Goal: Task Accomplishment & Management: Manage account settings

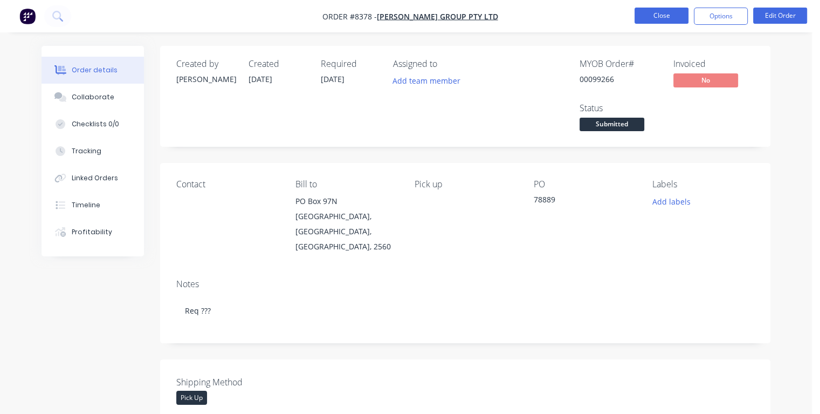
click at [652, 14] on button "Close" at bounding box center [662, 16] width 54 height 16
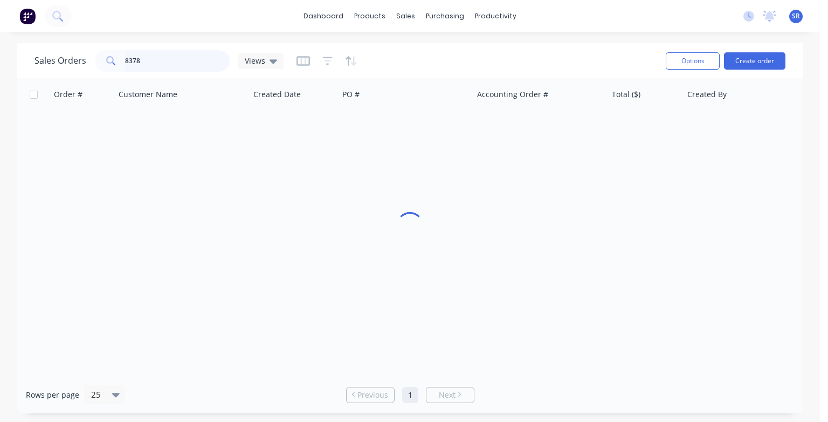
click at [162, 62] on input "8378" at bounding box center [177, 61] width 105 height 22
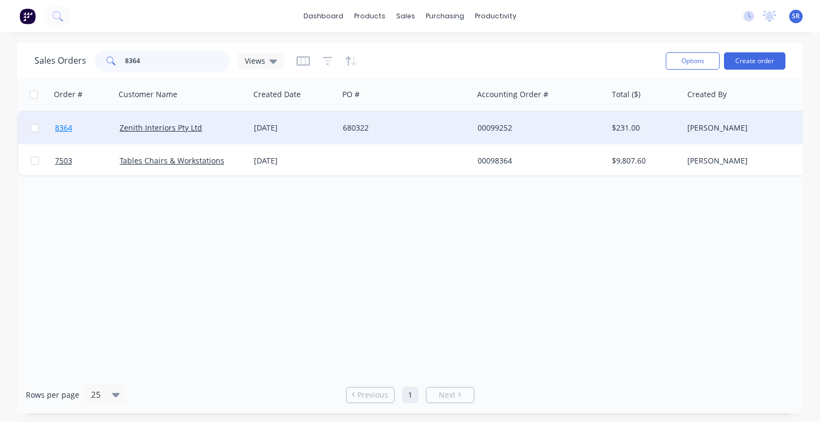
type input "8364"
click at [60, 127] on span "8364" at bounding box center [63, 127] width 17 height 11
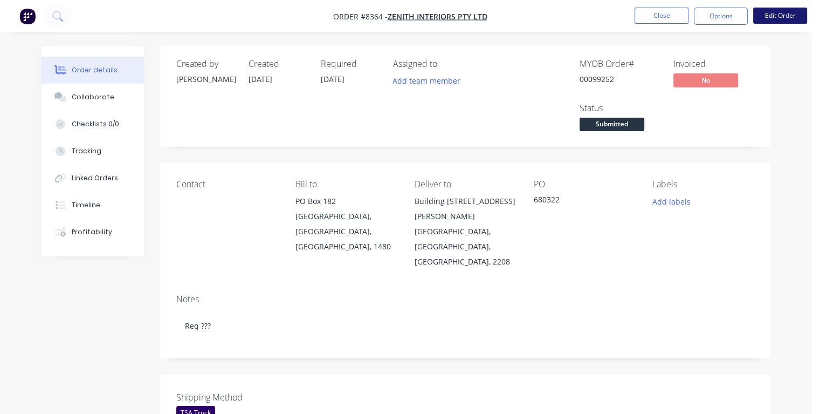
click at [777, 20] on button "Edit Order" at bounding box center [780, 16] width 54 height 16
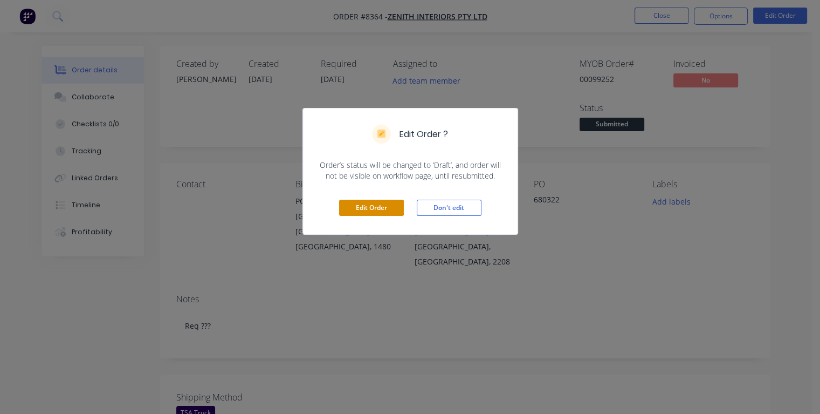
click at [376, 204] on button "Edit Order" at bounding box center [371, 208] width 65 height 16
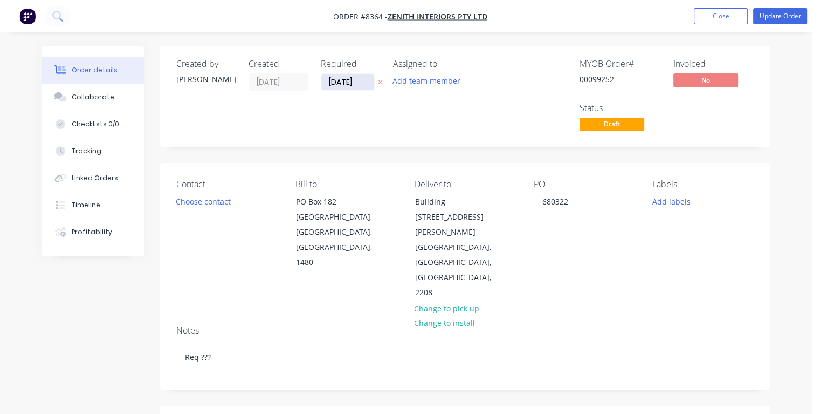
click at [365, 83] on input "[DATE]" at bounding box center [347, 82] width 53 height 16
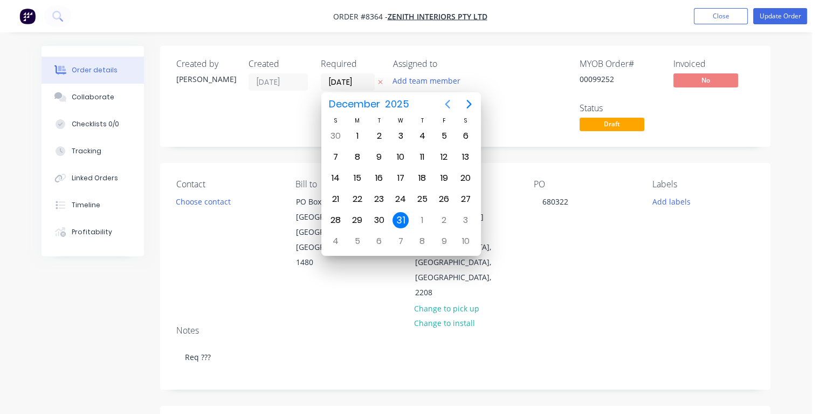
click at [448, 105] on icon "Previous page" at bounding box center [447, 104] width 13 height 13
click at [447, 176] on div "17" at bounding box center [444, 178] width 16 height 16
type input "[DATE]"
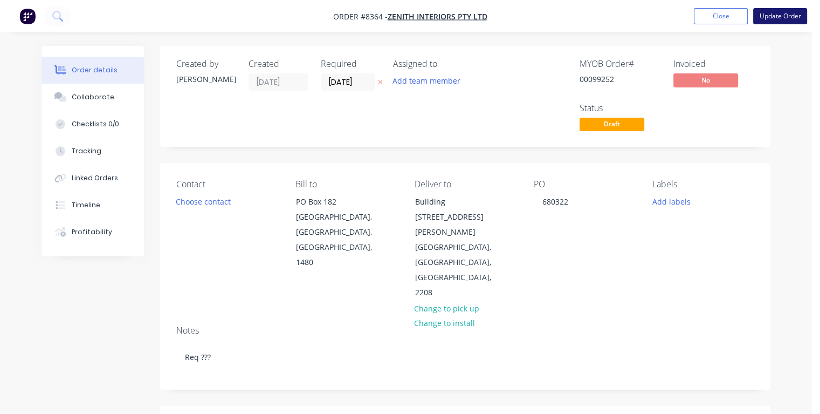
click at [772, 16] on button "Update Order" at bounding box center [780, 16] width 54 height 16
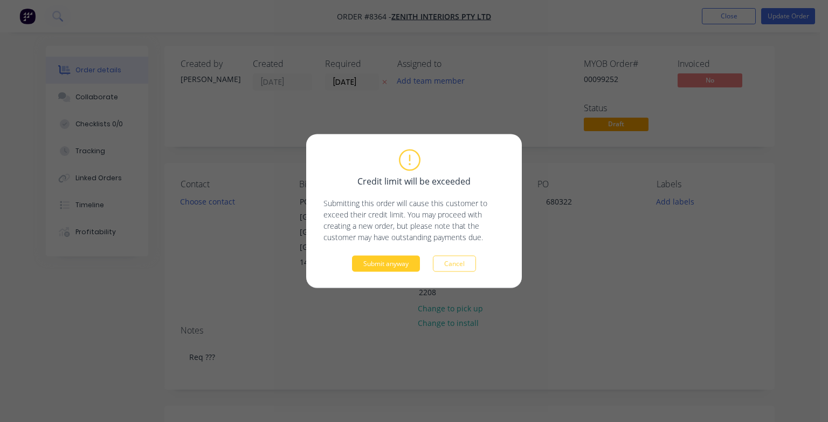
click at [408, 265] on button "Submit anyway" at bounding box center [386, 264] width 68 height 16
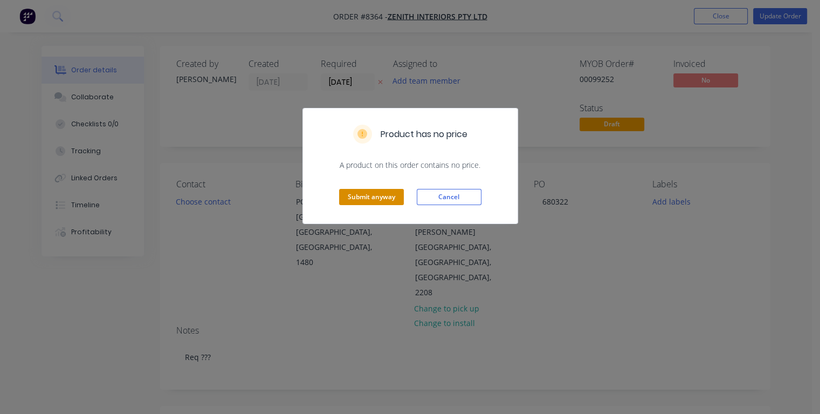
click at [390, 198] on button "Submit anyway" at bounding box center [371, 197] width 65 height 16
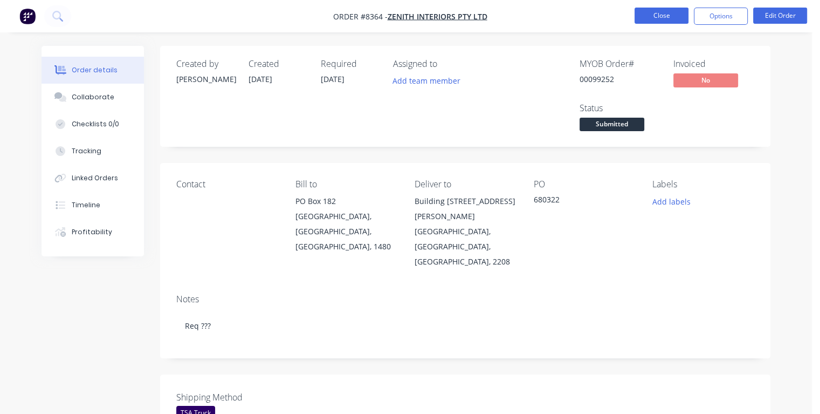
click at [653, 15] on button "Close" at bounding box center [662, 16] width 54 height 16
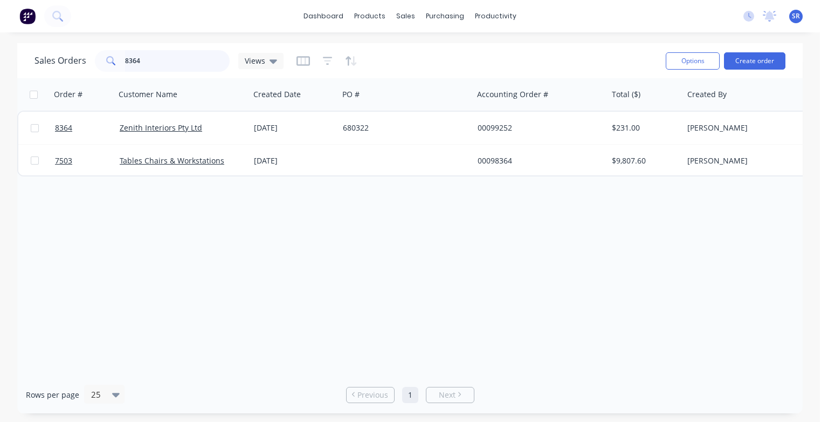
click at [170, 59] on input "8364" at bounding box center [177, 61] width 105 height 22
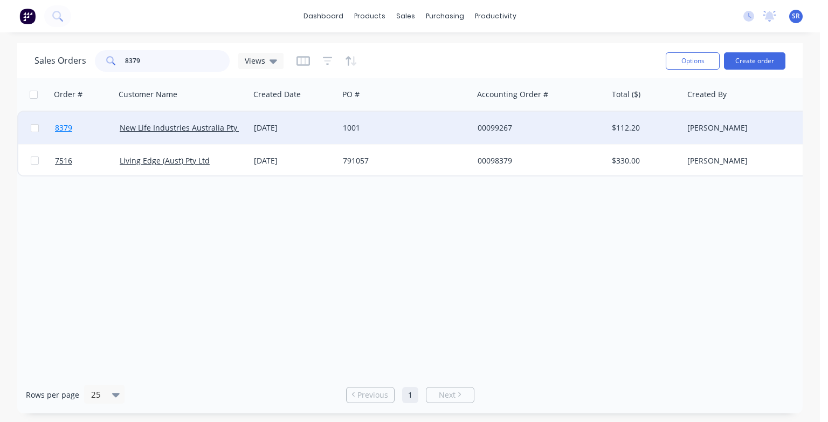
type input "8379"
click at [67, 125] on span "8379" at bounding box center [63, 127] width 17 height 11
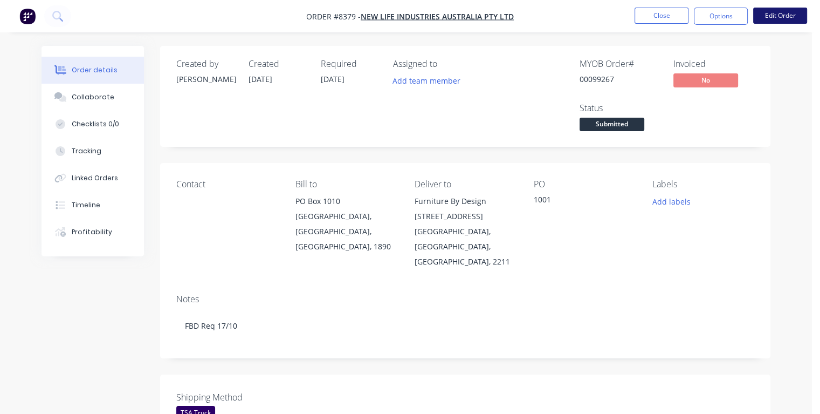
click at [773, 16] on button "Edit Order" at bounding box center [780, 16] width 54 height 16
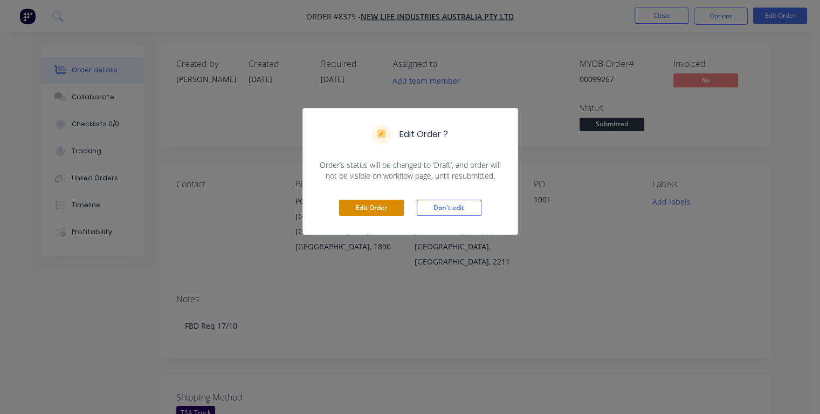
click at [383, 208] on button "Edit Order" at bounding box center [371, 208] width 65 height 16
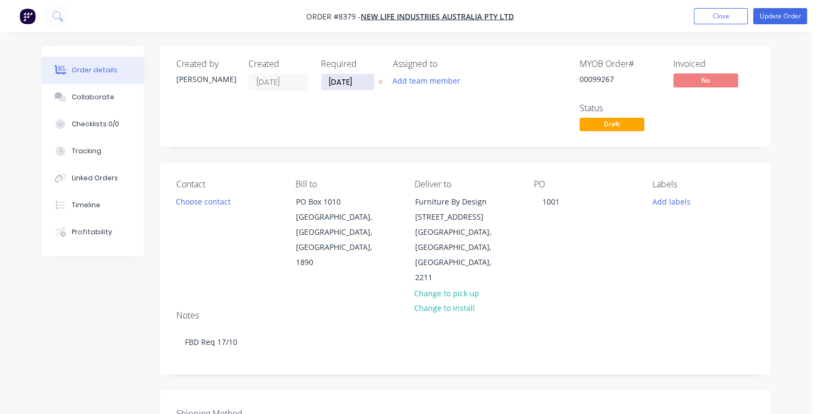
click at [356, 83] on input "[DATE]" at bounding box center [347, 82] width 53 height 16
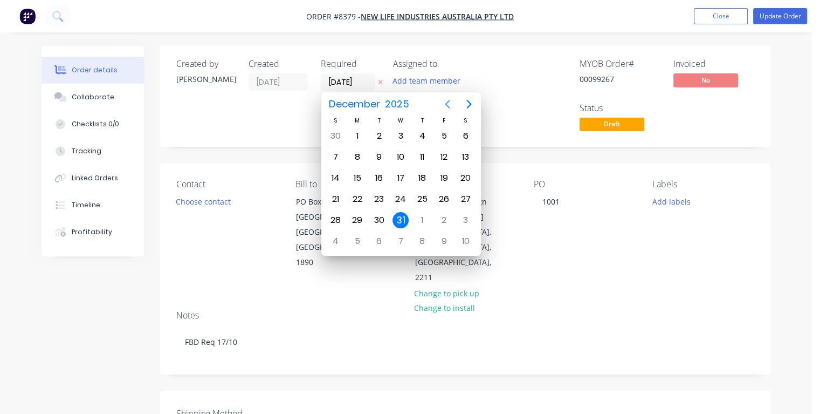
click at [446, 104] on icon "Previous page" at bounding box center [447, 104] width 5 height 9
click at [447, 104] on icon "Previous page" at bounding box center [447, 104] width 5 height 9
click at [420, 174] on div "16" at bounding box center [422, 178] width 16 height 16
type input "[DATE]"
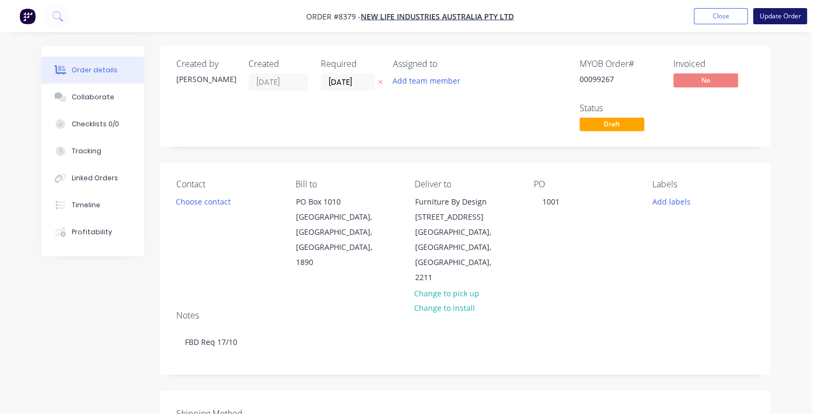
click at [779, 18] on button "Update Order" at bounding box center [780, 16] width 54 height 16
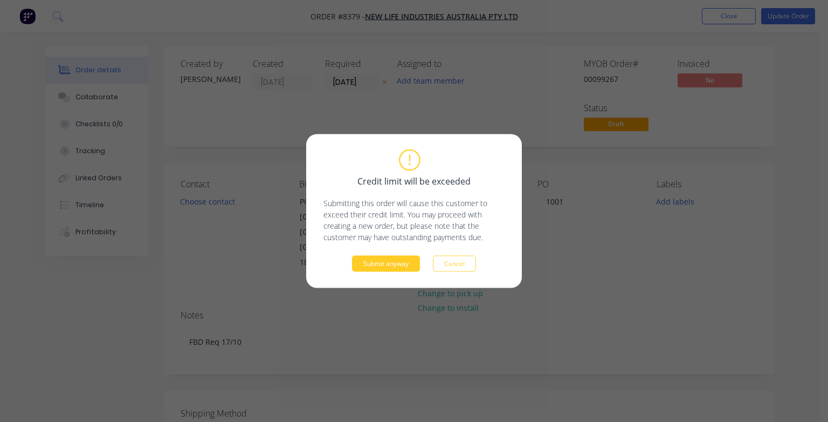
click at [390, 263] on button "Submit anyway" at bounding box center [386, 264] width 68 height 16
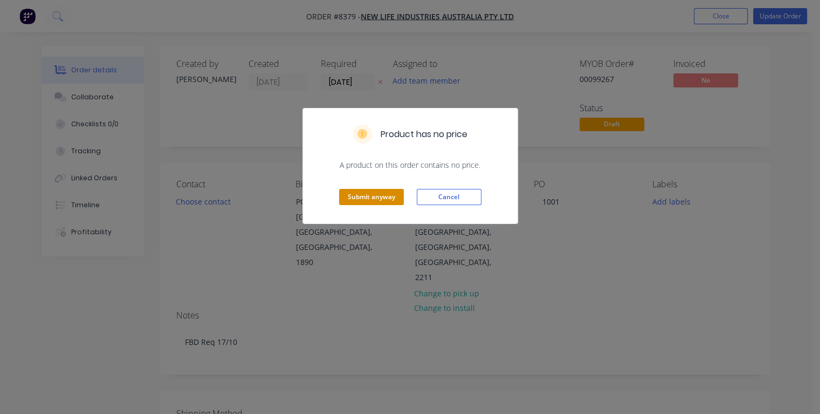
click at [375, 194] on button "Submit anyway" at bounding box center [371, 197] width 65 height 16
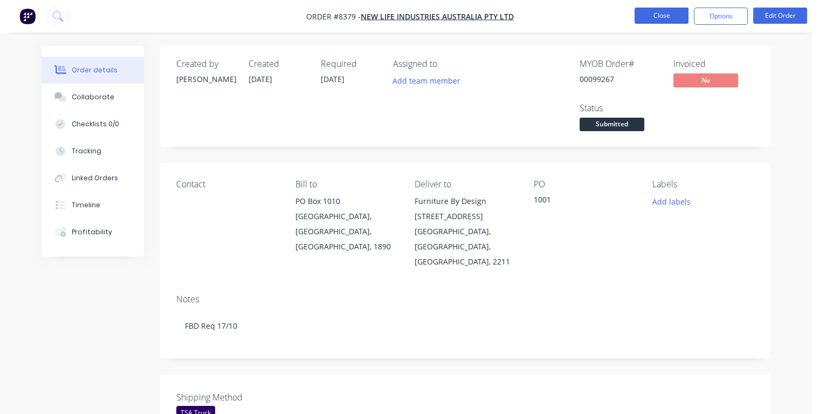
click at [660, 15] on button "Close" at bounding box center [662, 16] width 54 height 16
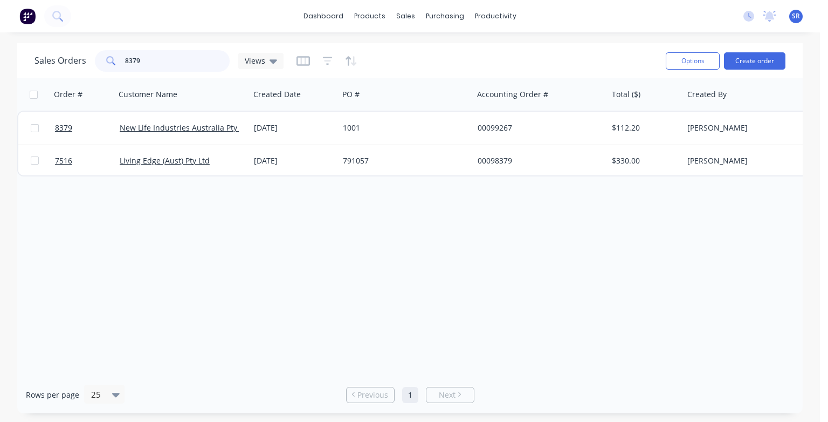
click at [140, 59] on input "8379" at bounding box center [177, 61] width 105 height 22
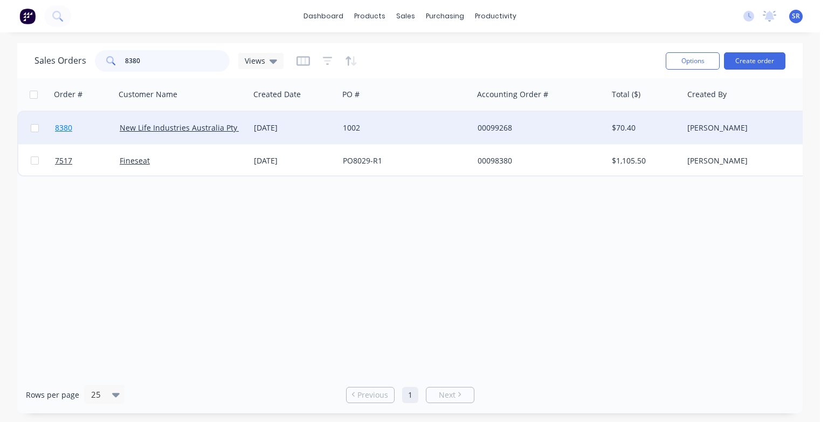
type input "8380"
click at [65, 129] on span "8380" at bounding box center [63, 127] width 17 height 11
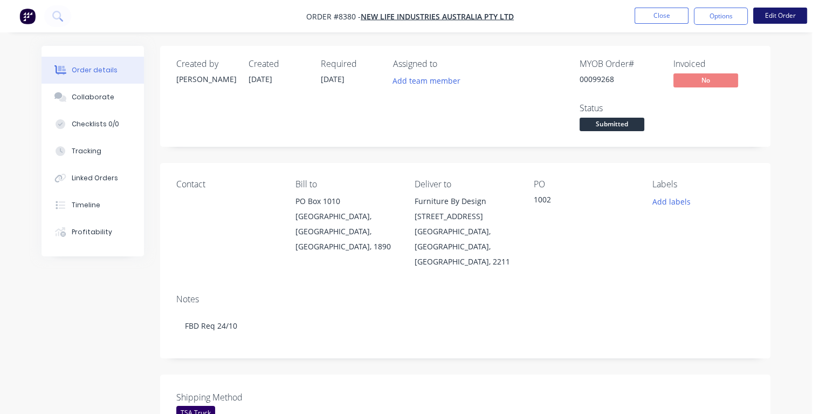
click at [782, 17] on button "Edit Order" at bounding box center [780, 16] width 54 height 16
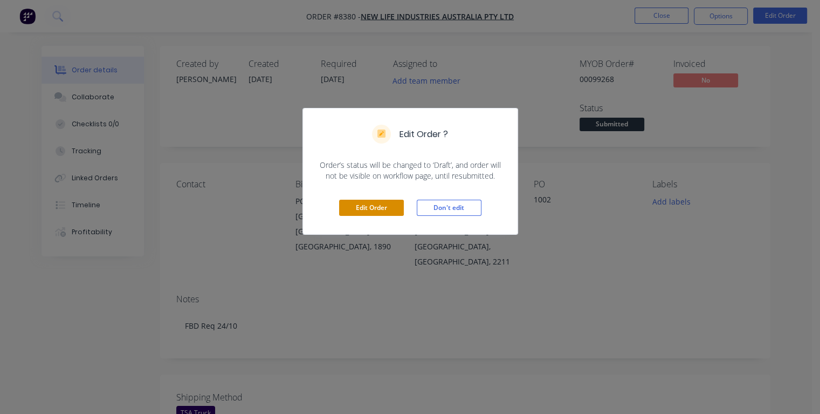
click at [373, 210] on button "Edit Order" at bounding box center [371, 208] width 65 height 16
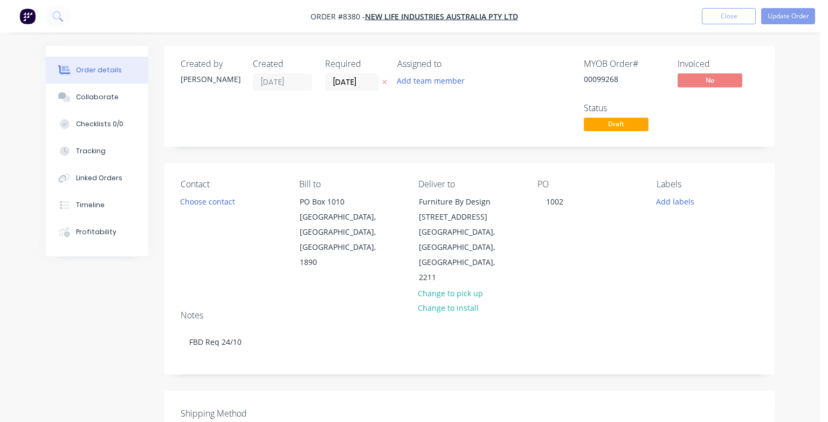
type input "$14.00"
type input "$50.00"
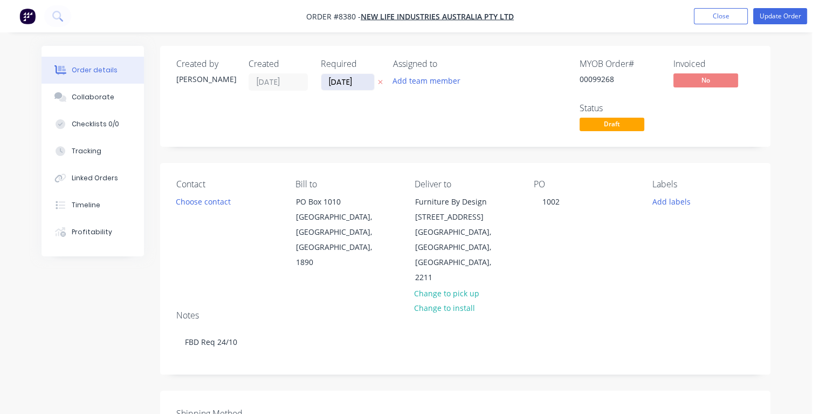
click at [360, 81] on input "[DATE]" at bounding box center [347, 82] width 53 height 16
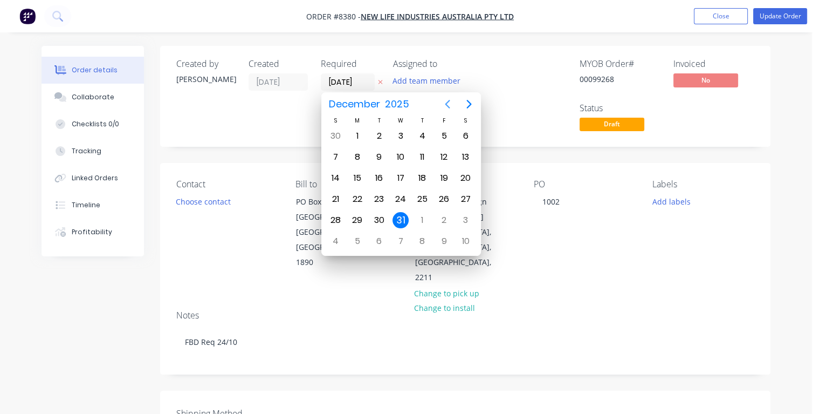
click at [448, 102] on icon "Previous page" at bounding box center [447, 104] width 5 height 9
click at [377, 197] on div "21" at bounding box center [379, 199] width 16 height 16
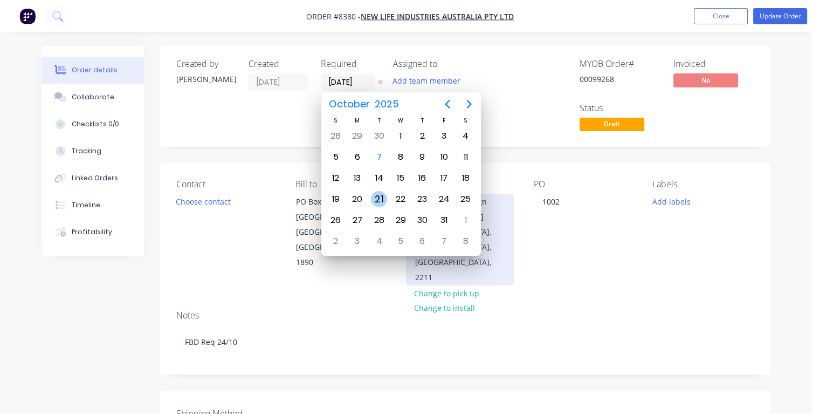
type input "[DATE]"
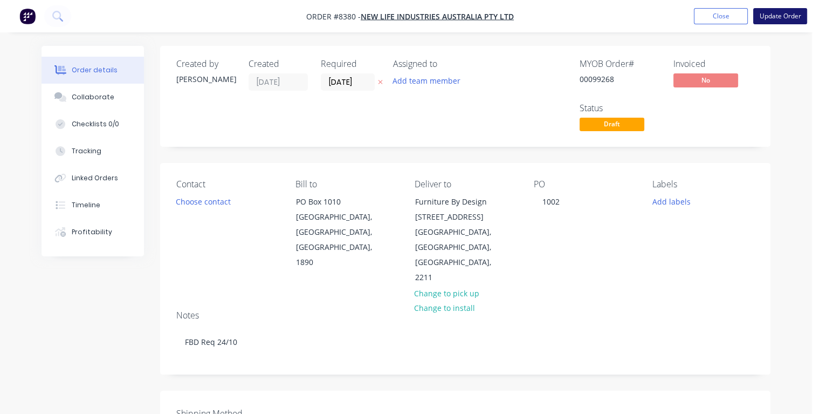
click at [768, 18] on button "Update Order" at bounding box center [780, 16] width 54 height 16
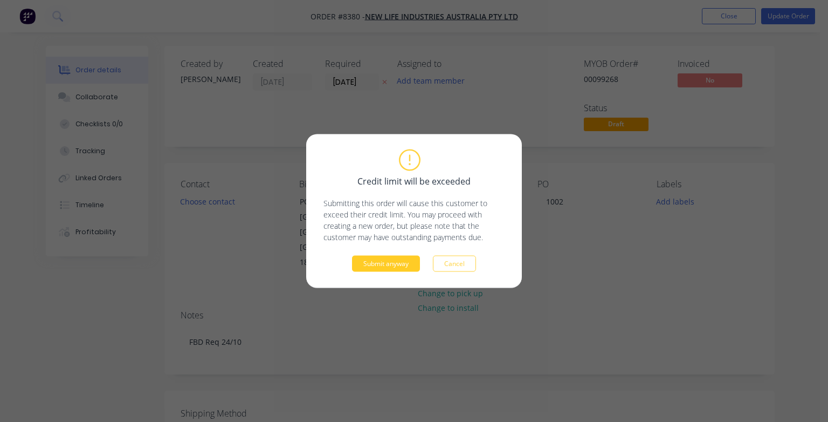
click at [401, 269] on button "Submit anyway" at bounding box center [386, 264] width 68 height 16
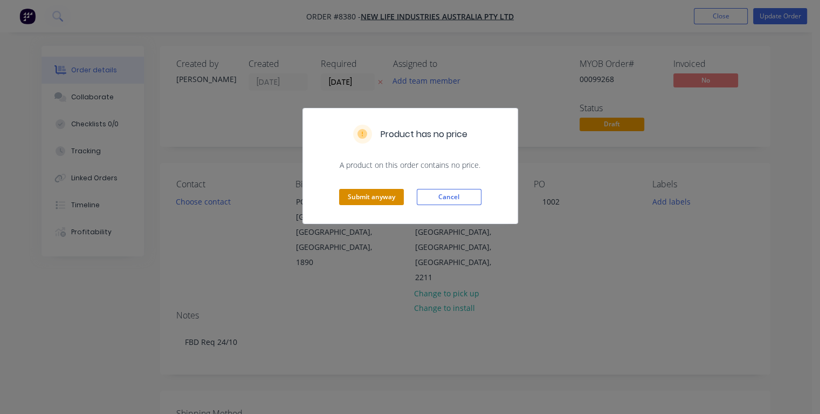
click at [381, 200] on button "Submit anyway" at bounding box center [371, 197] width 65 height 16
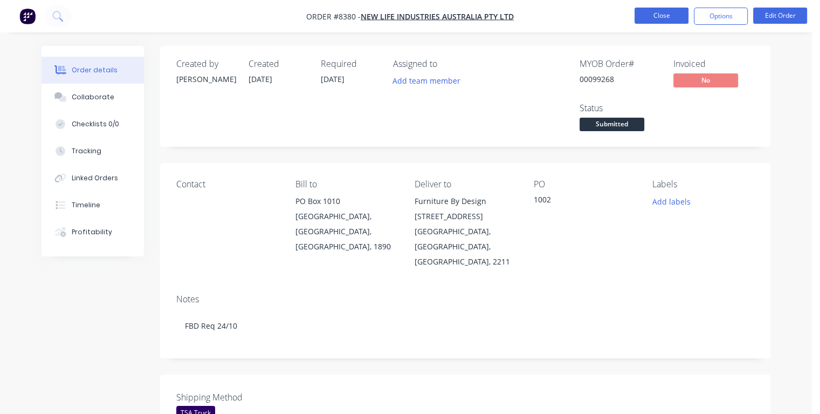
click at [673, 17] on button "Close" at bounding box center [662, 16] width 54 height 16
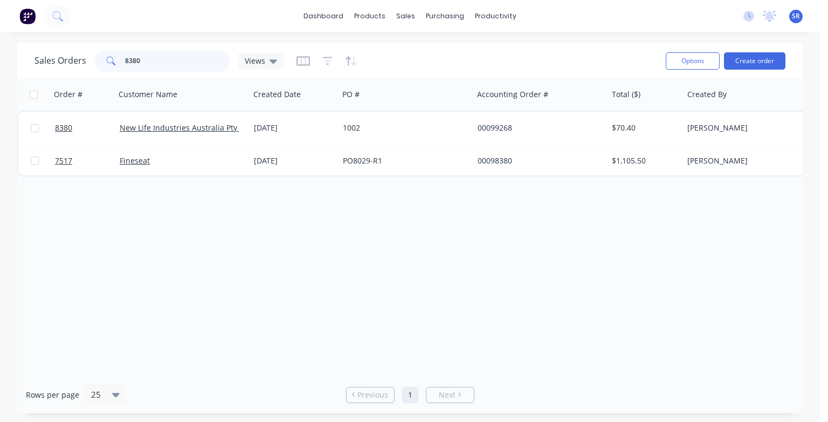
click at [168, 61] on input "8380" at bounding box center [177, 61] width 105 height 22
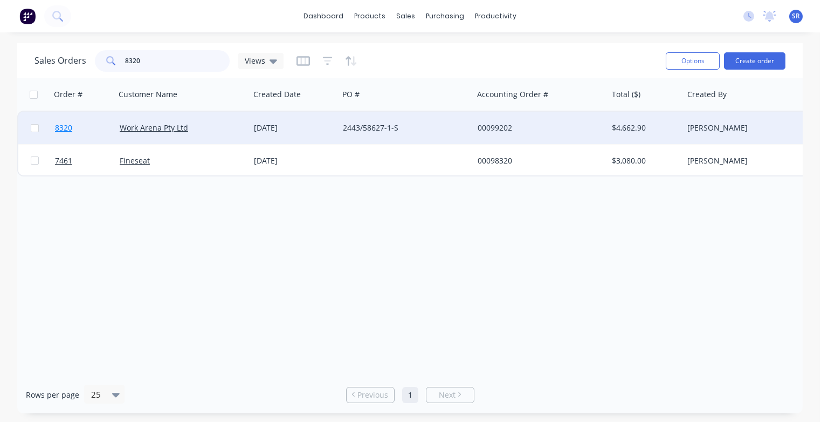
type input "8320"
click at [69, 131] on span "8320" at bounding box center [63, 127] width 17 height 11
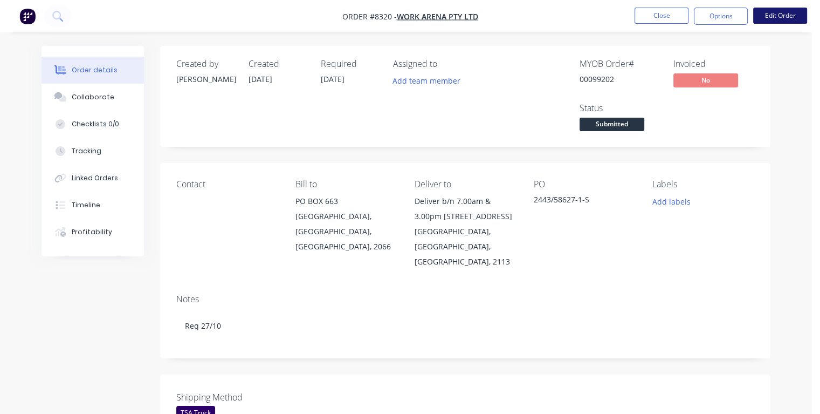
click at [787, 18] on button "Edit Order" at bounding box center [780, 16] width 54 height 16
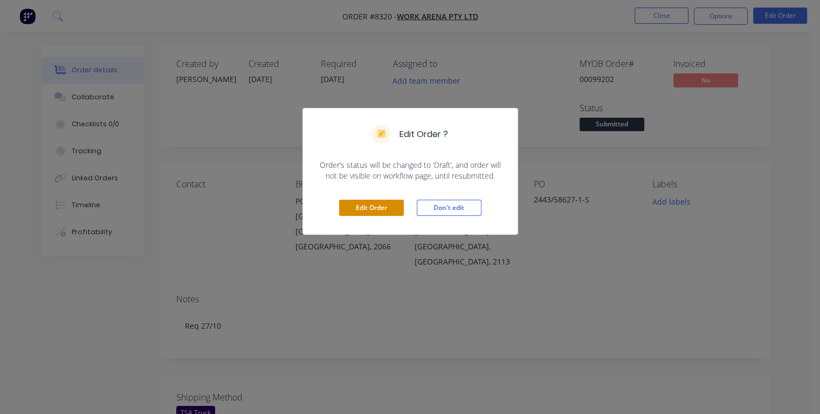
click at [364, 202] on button "Edit Order" at bounding box center [371, 208] width 65 height 16
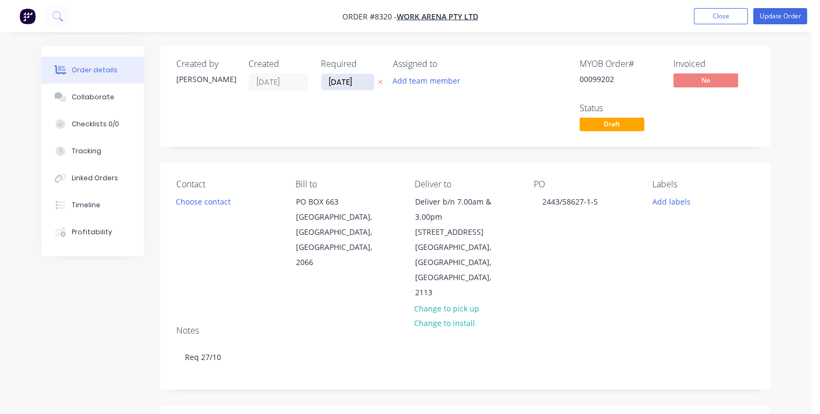
click at [358, 79] on input "[DATE]" at bounding box center [347, 82] width 53 height 16
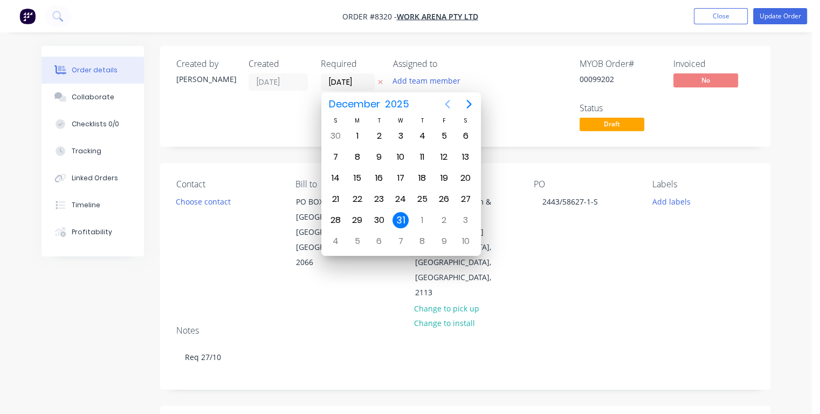
click at [447, 105] on icon "Previous page" at bounding box center [447, 104] width 5 height 9
click at [380, 136] on div "28" at bounding box center [379, 136] width 16 height 16
type input "[DATE]"
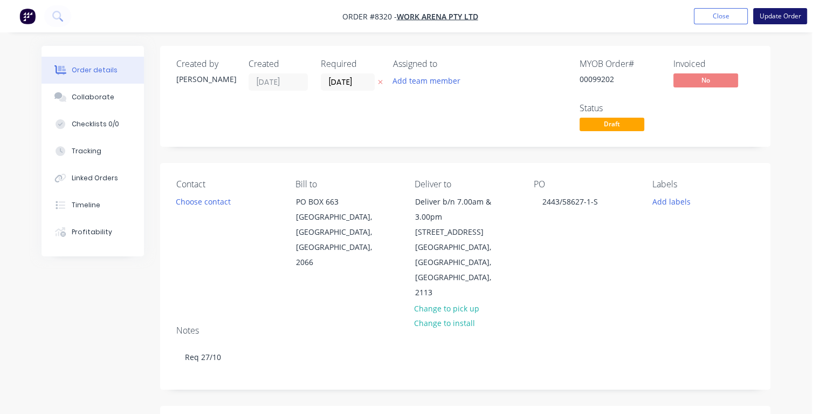
click at [775, 13] on button "Update Order" at bounding box center [780, 16] width 54 height 16
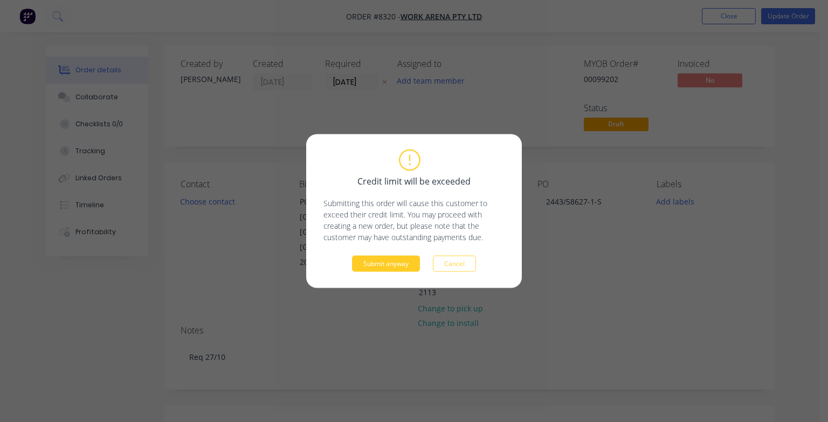
click at [383, 268] on button "Submit anyway" at bounding box center [386, 264] width 68 height 16
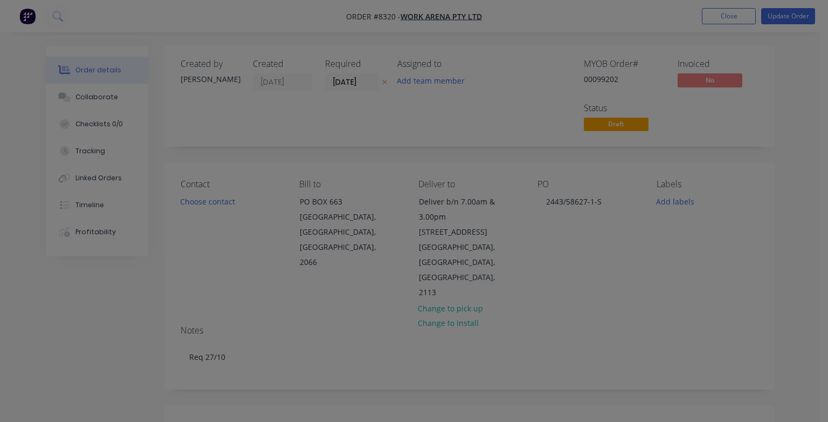
type input "$310.00"
type input "$3,720.00"
type input "$37.00"
type input "$444.00"
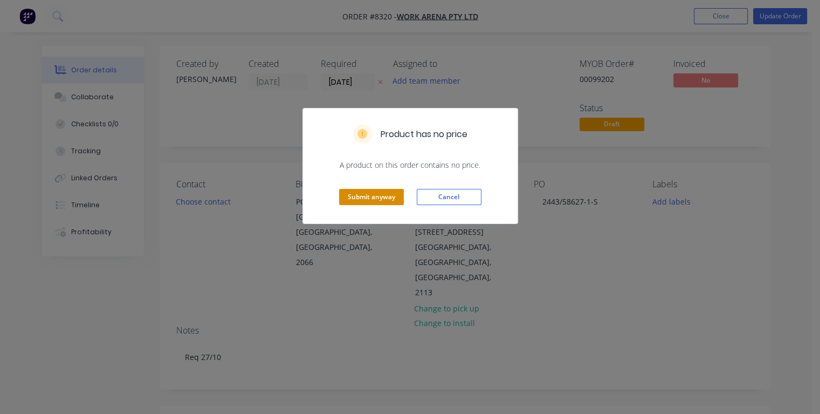
click at [384, 200] on button "Submit anyway" at bounding box center [371, 197] width 65 height 16
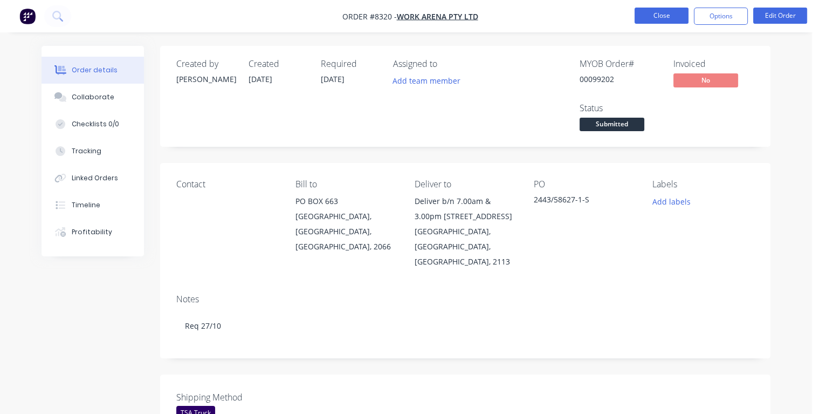
click at [652, 14] on button "Close" at bounding box center [662, 16] width 54 height 16
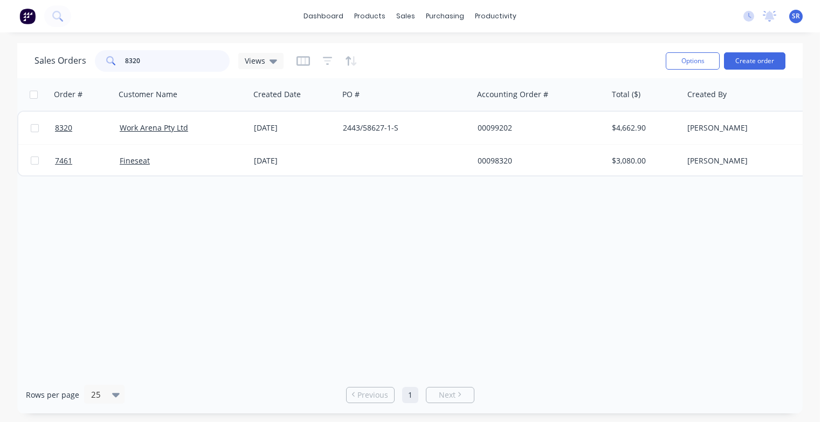
click at [145, 58] on input "8320" at bounding box center [177, 61] width 105 height 22
type input "8"
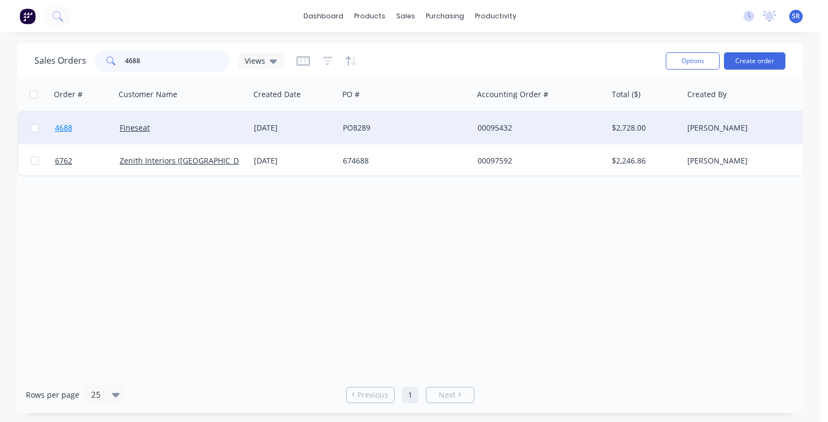
type input "4688"
click at [63, 127] on span "4688" at bounding box center [63, 127] width 17 height 11
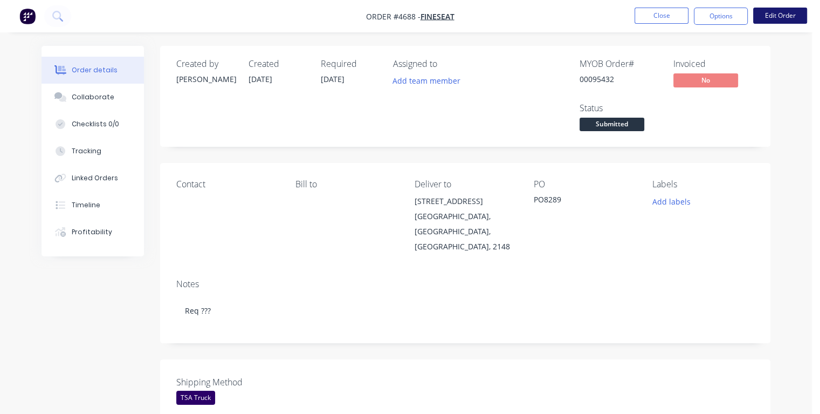
click at [770, 16] on button "Edit Order" at bounding box center [780, 16] width 54 height 16
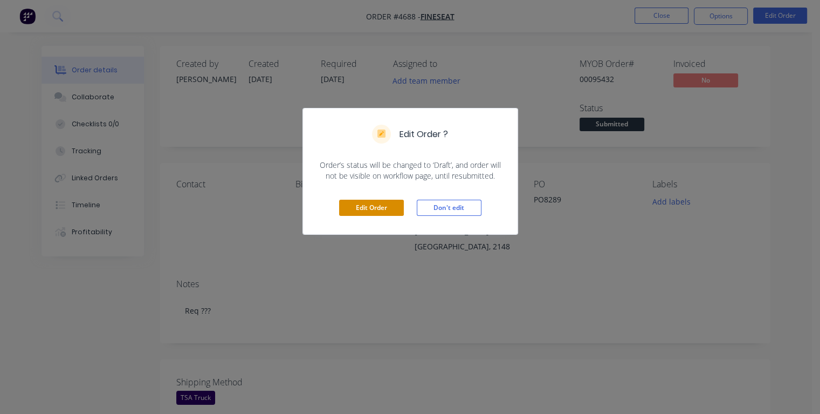
click at [377, 207] on button "Edit Order" at bounding box center [371, 208] width 65 height 16
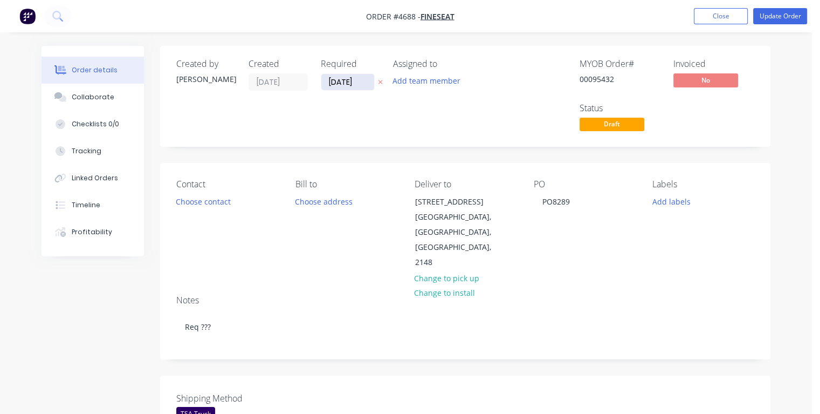
click at [358, 79] on input "[DATE]" at bounding box center [347, 82] width 53 height 16
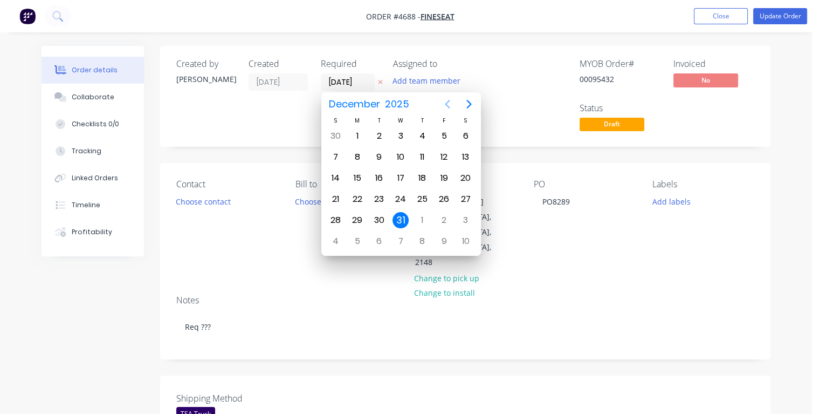
click at [448, 104] on icon "Previous page" at bounding box center [447, 104] width 13 height 13
click at [402, 132] on div "29" at bounding box center [401, 136] width 16 height 16
type input "[DATE]"
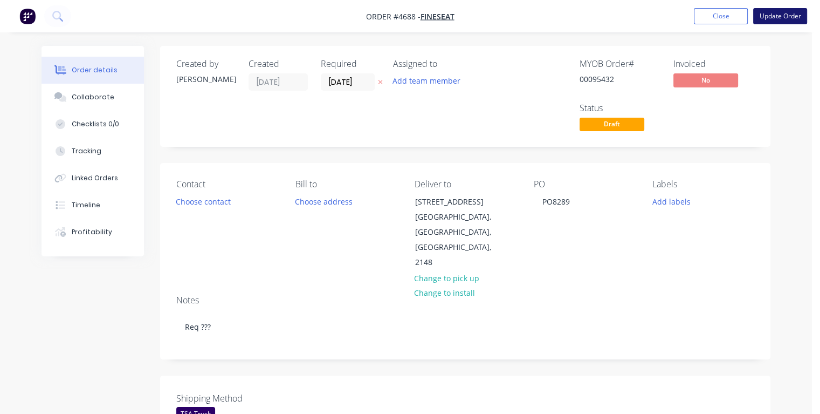
click at [770, 17] on button "Update Order" at bounding box center [780, 16] width 54 height 16
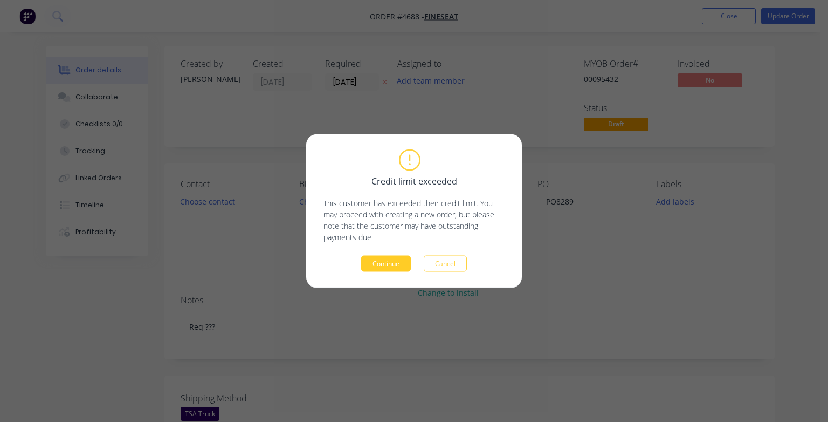
click at [365, 265] on button "Continue" at bounding box center [386, 264] width 50 height 16
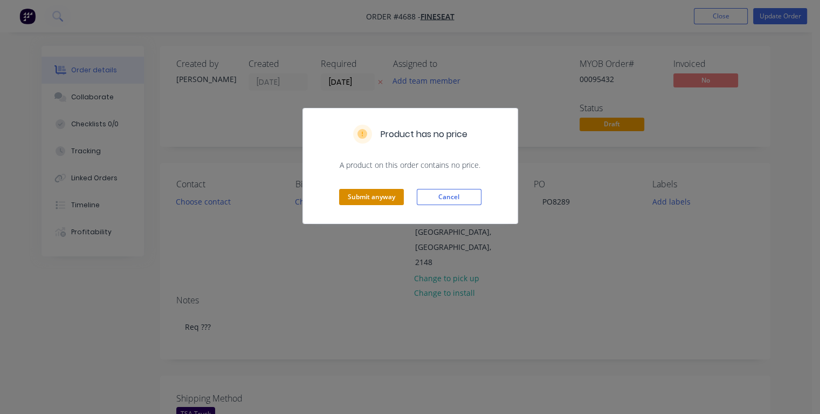
click at [373, 192] on button "Submit anyway" at bounding box center [371, 197] width 65 height 16
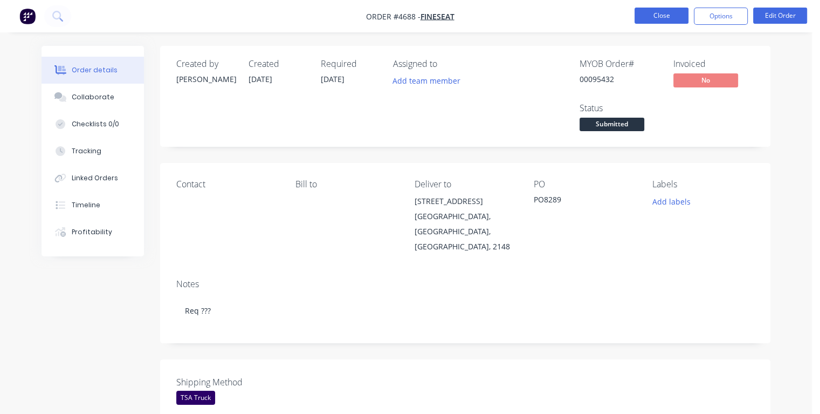
click at [652, 13] on button "Close" at bounding box center [662, 16] width 54 height 16
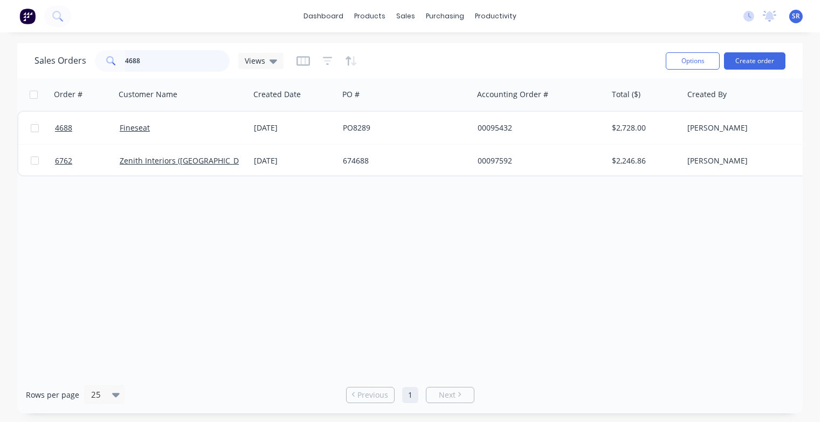
click at [165, 54] on input "4688" at bounding box center [177, 61] width 105 height 22
type input "4"
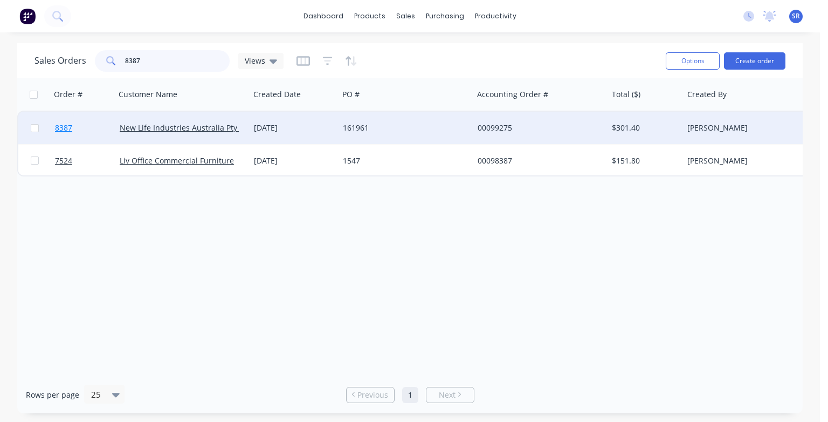
type input "8387"
click at [67, 132] on span "8387" at bounding box center [63, 127] width 17 height 11
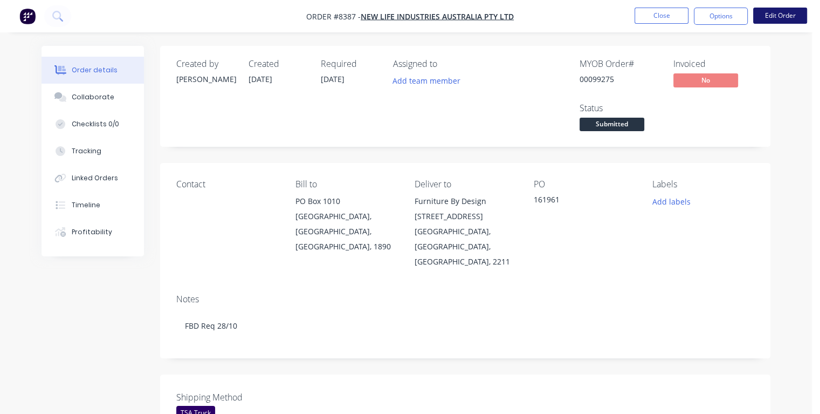
click at [787, 17] on button "Edit Order" at bounding box center [780, 16] width 54 height 16
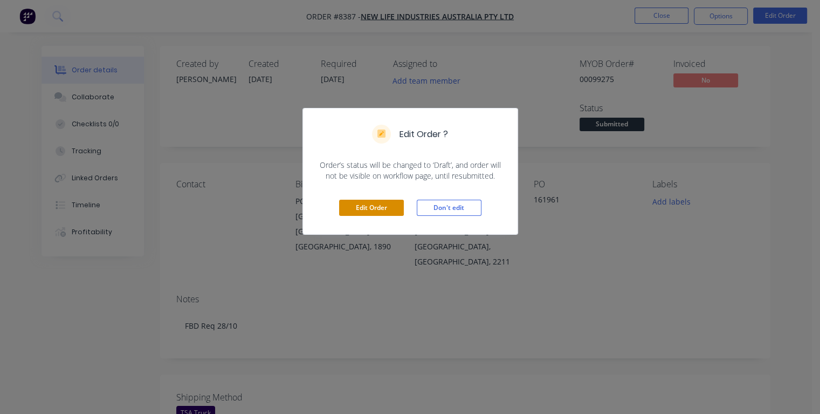
click at [371, 204] on button "Edit Order" at bounding box center [371, 208] width 65 height 16
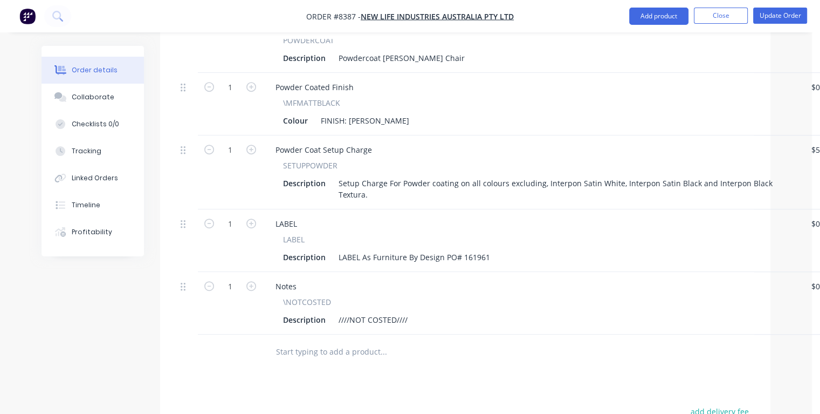
scroll to position [809, 0]
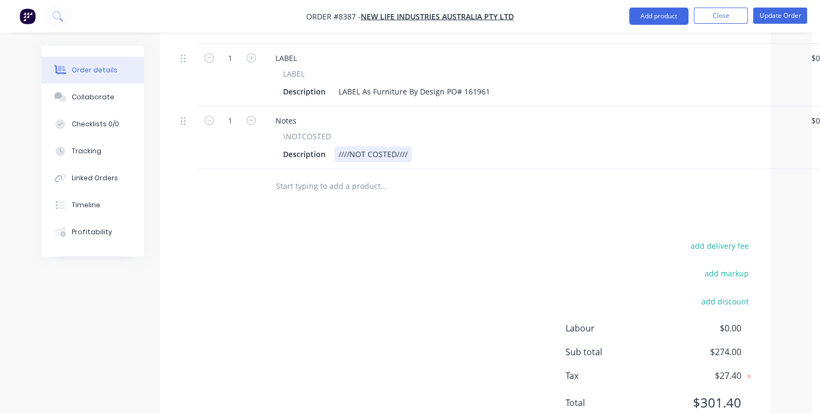
click at [423, 146] on div "Description ////NOT COSTED////" at bounding box center [530, 154] width 503 height 16
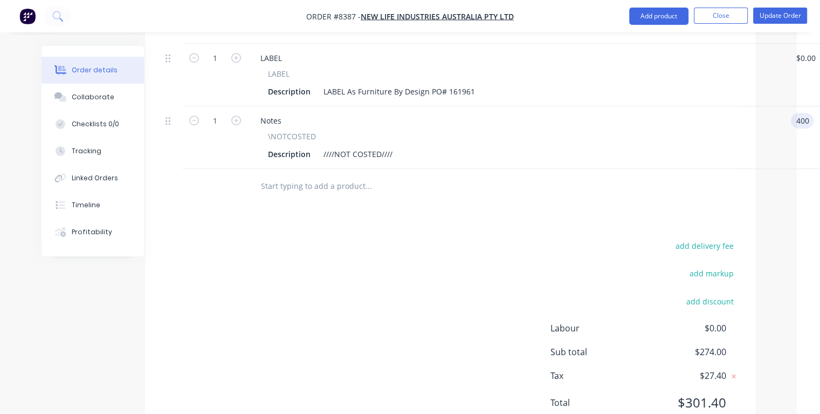
type input "$400.00"
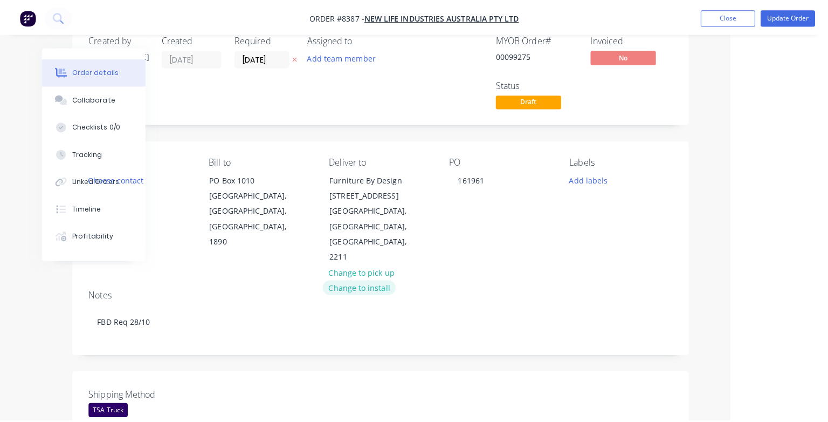
scroll to position [0, 88]
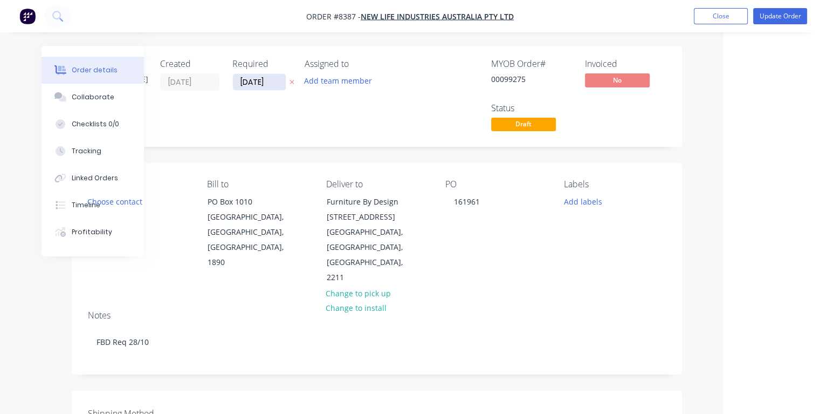
type input "$400.00"
click at [272, 79] on input "[DATE]" at bounding box center [259, 82] width 53 height 16
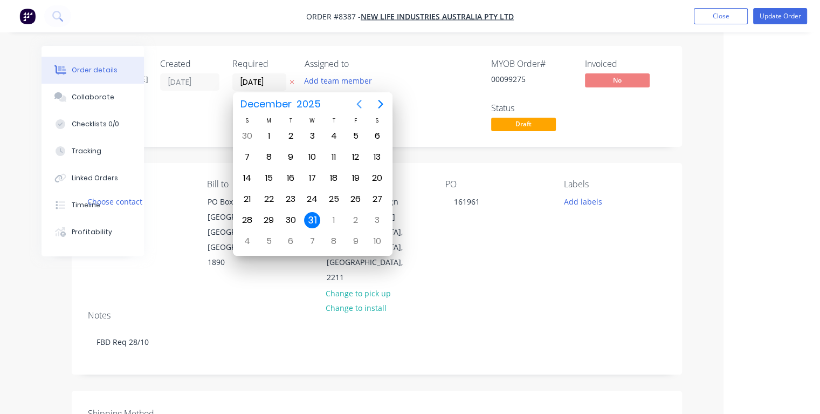
click at [358, 103] on icon "Previous page" at bounding box center [359, 104] width 5 height 9
click at [267, 136] on div "27" at bounding box center [269, 136] width 16 height 16
type input "[DATE]"
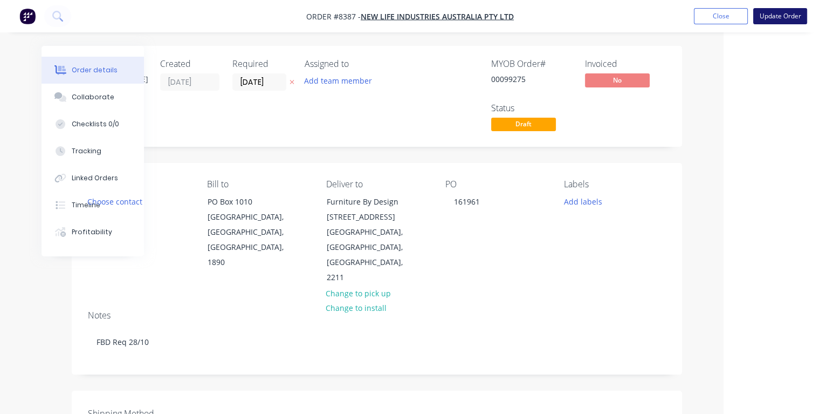
click at [775, 17] on button "Update Order" at bounding box center [780, 16] width 54 height 16
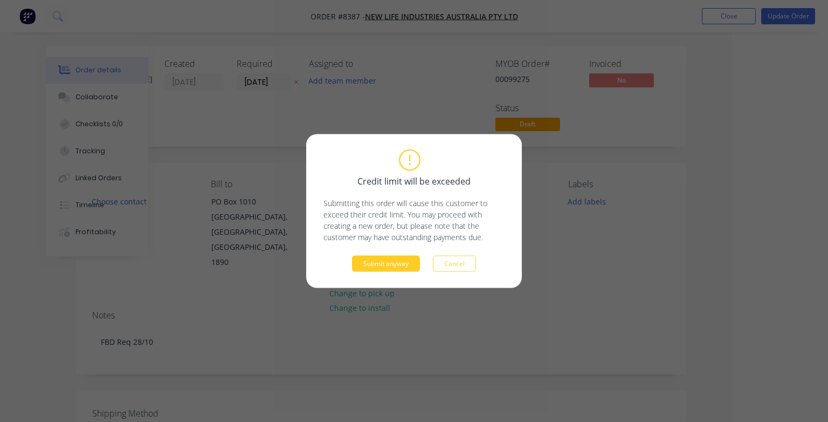
click at [392, 263] on button "Submit anyway" at bounding box center [386, 264] width 68 height 16
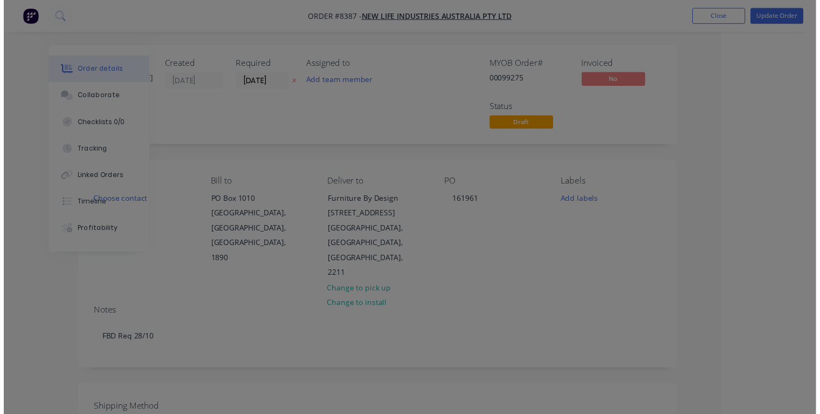
scroll to position [0, 58]
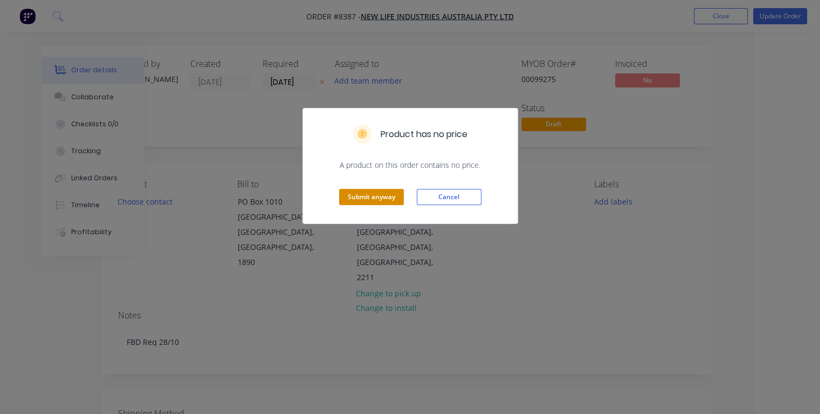
click at [382, 198] on button "Submit anyway" at bounding box center [371, 197] width 65 height 16
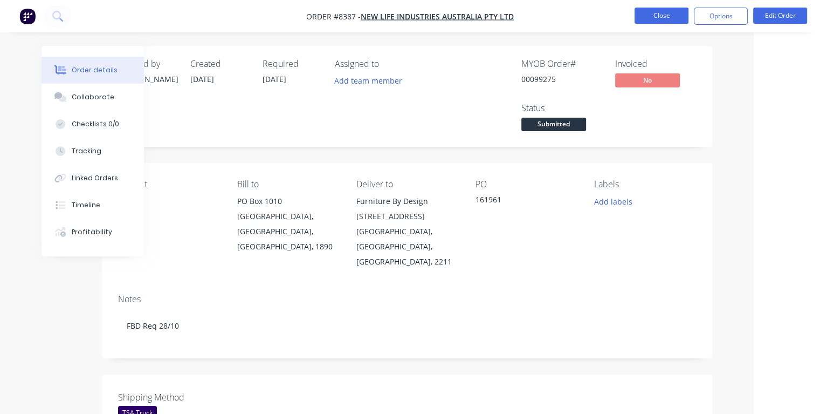
click at [673, 17] on button "Close" at bounding box center [662, 16] width 54 height 16
